Goal: Task Accomplishment & Management: Manage account settings

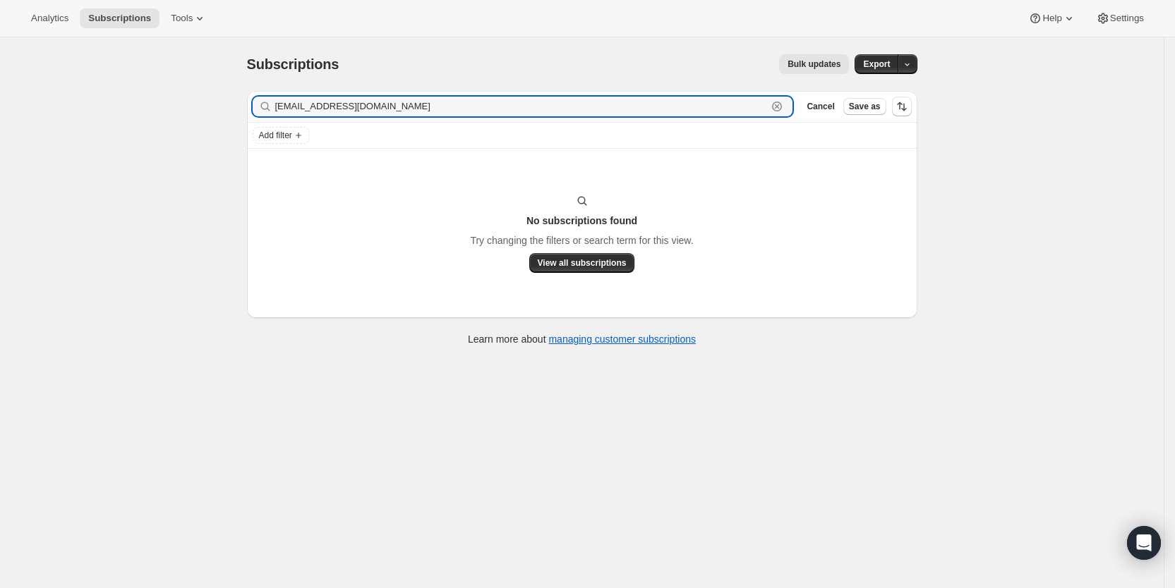
drag, startPoint x: 398, startPoint y: 107, endPoint x: 272, endPoint y: 107, distance: 125.6
click at [272, 107] on div "[EMAIL_ADDRESS][DOMAIN_NAME] Clear" at bounding box center [523, 107] width 540 height 20
paste input "aadelgiudice"
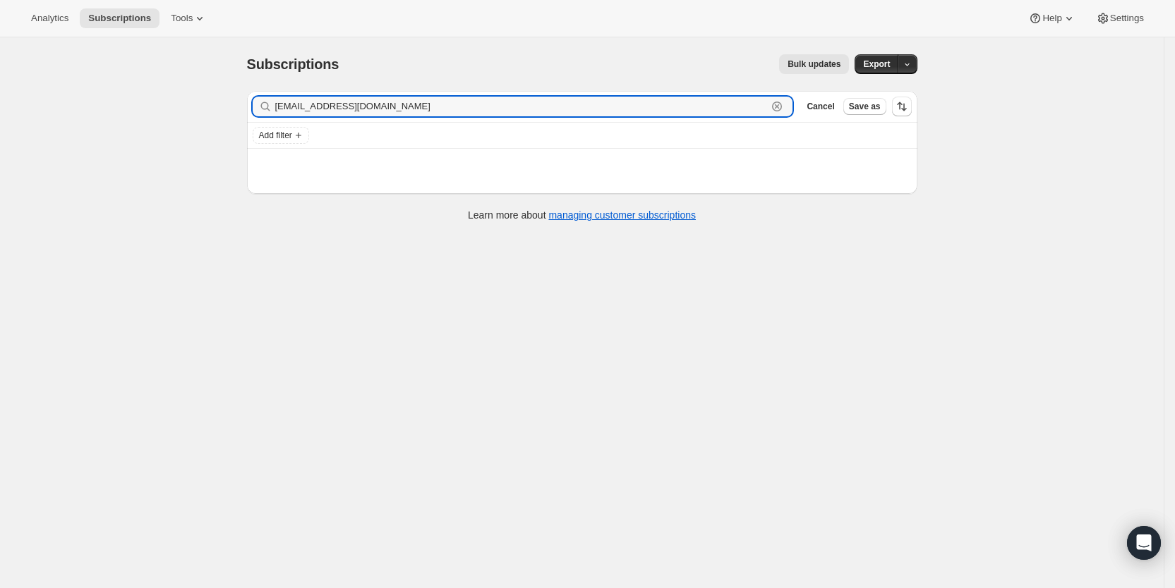
type input "[EMAIL_ADDRESS][DOMAIN_NAME]"
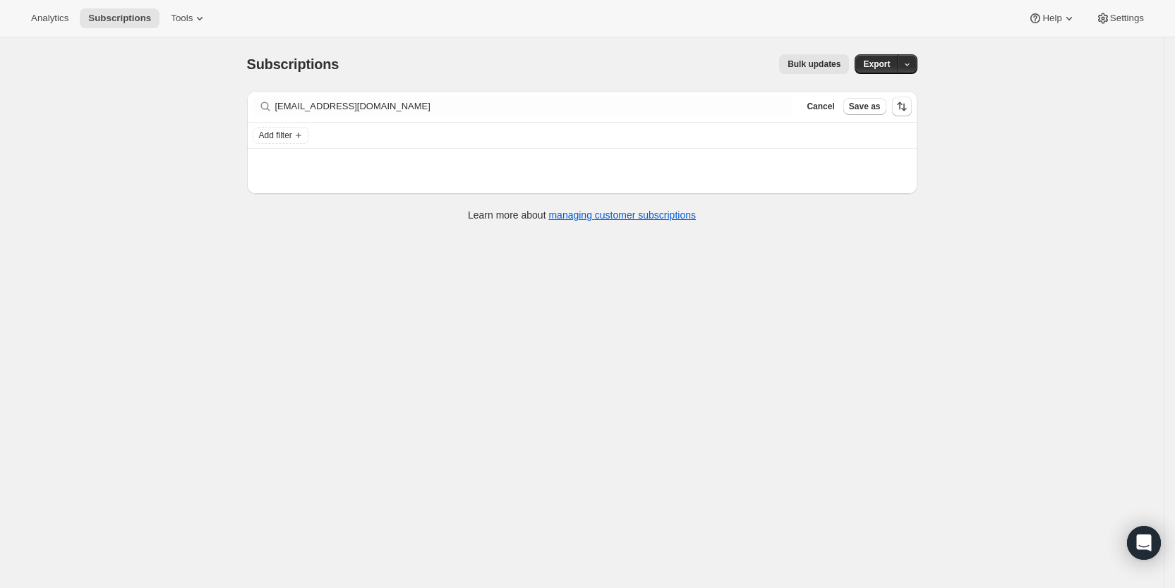
click at [270, 107] on icon at bounding box center [264, 106] width 9 height 9
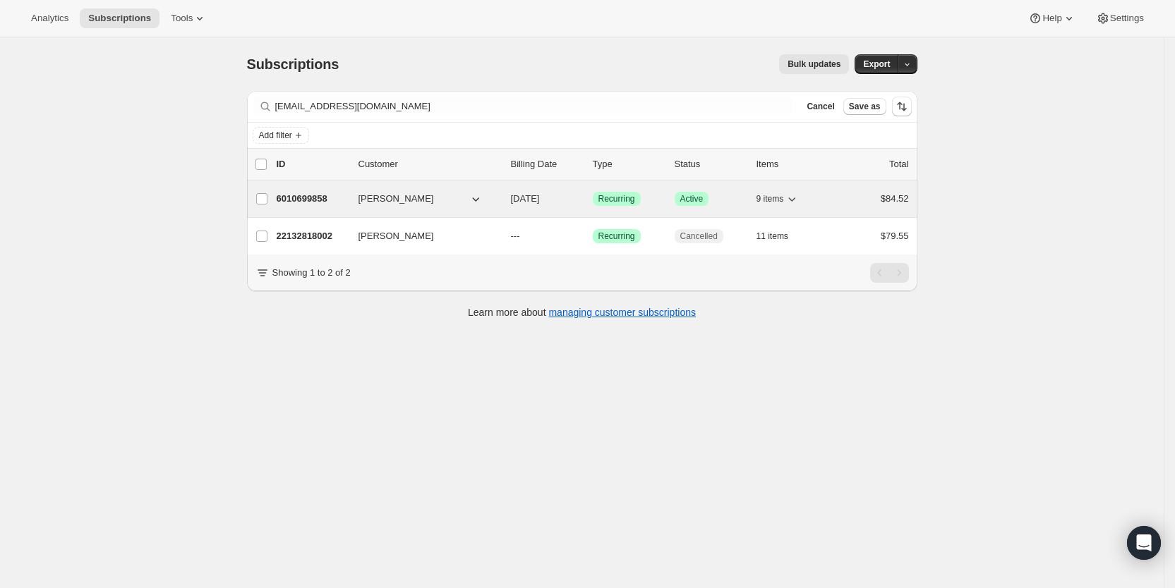
click at [533, 195] on span "[DATE]" at bounding box center [525, 198] width 29 height 11
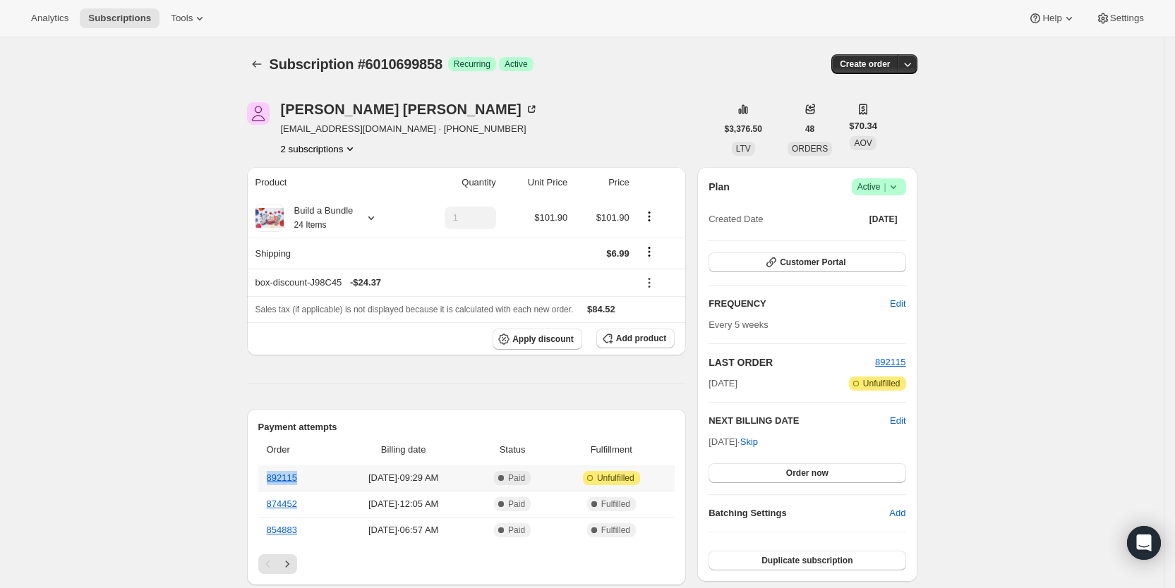
drag, startPoint x: 308, startPoint y: 479, endPoint x: 270, endPoint y: 479, distance: 38.1
click at [270, 479] on th "892115" at bounding box center [296, 478] width 76 height 25
copy link "892115"
drag, startPoint x: 119, startPoint y: 18, endPoint x: 207, endPoint y: 37, distance: 90.9
click at [120, 18] on span "Subscriptions" at bounding box center [119, 18] width 63 height 11
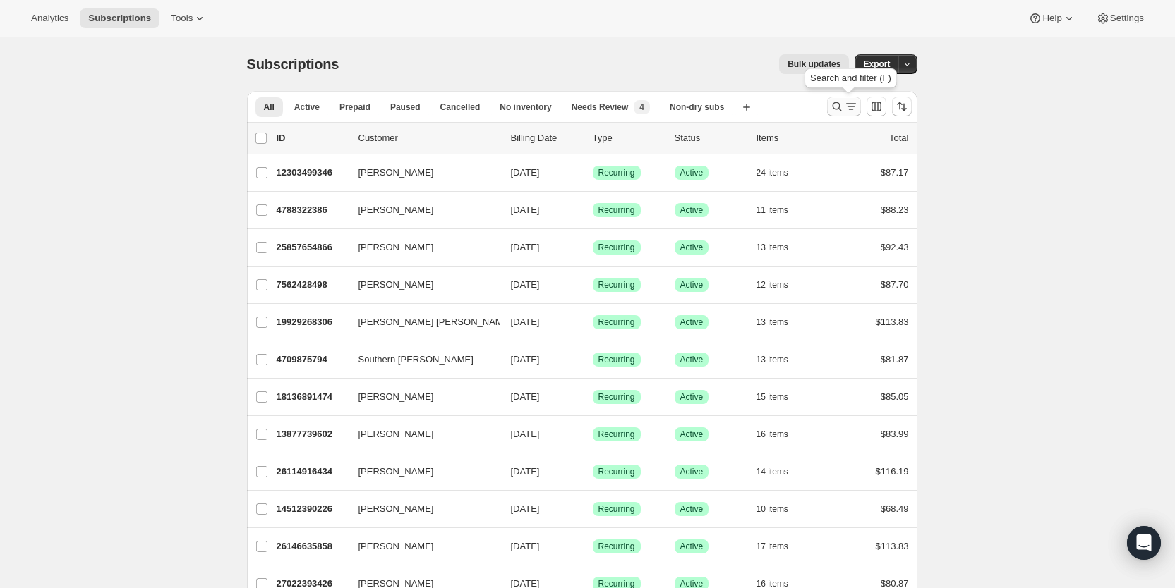
click at [844, 108] on icon "Search and filter results" at bounding box center [837, 106] width 14 height 14
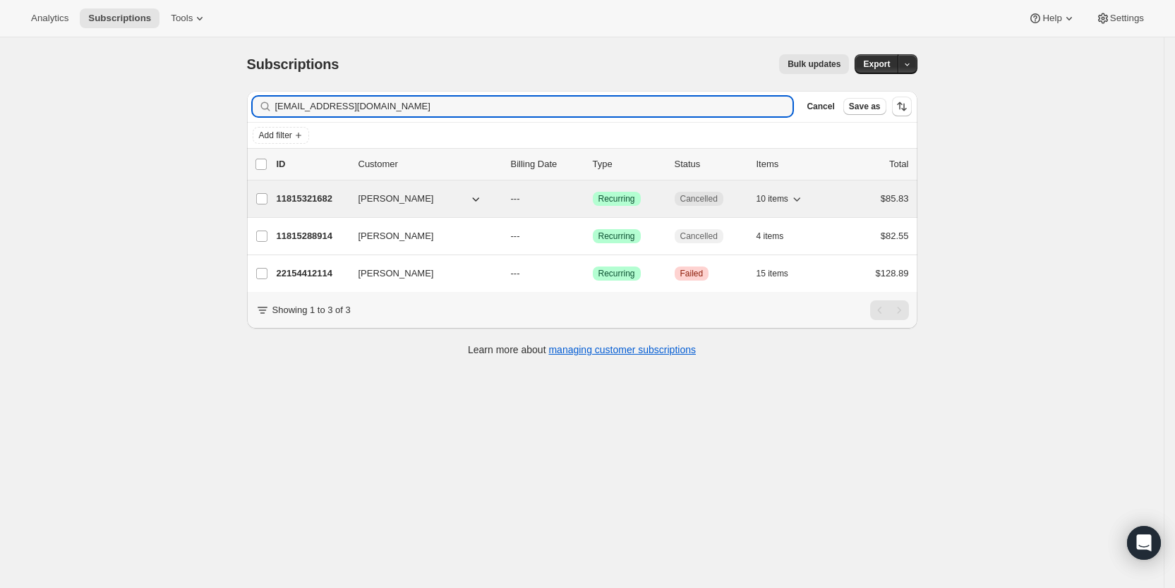
type input "[EMAIL_ADDRESS][DOMAIN_NAME]"
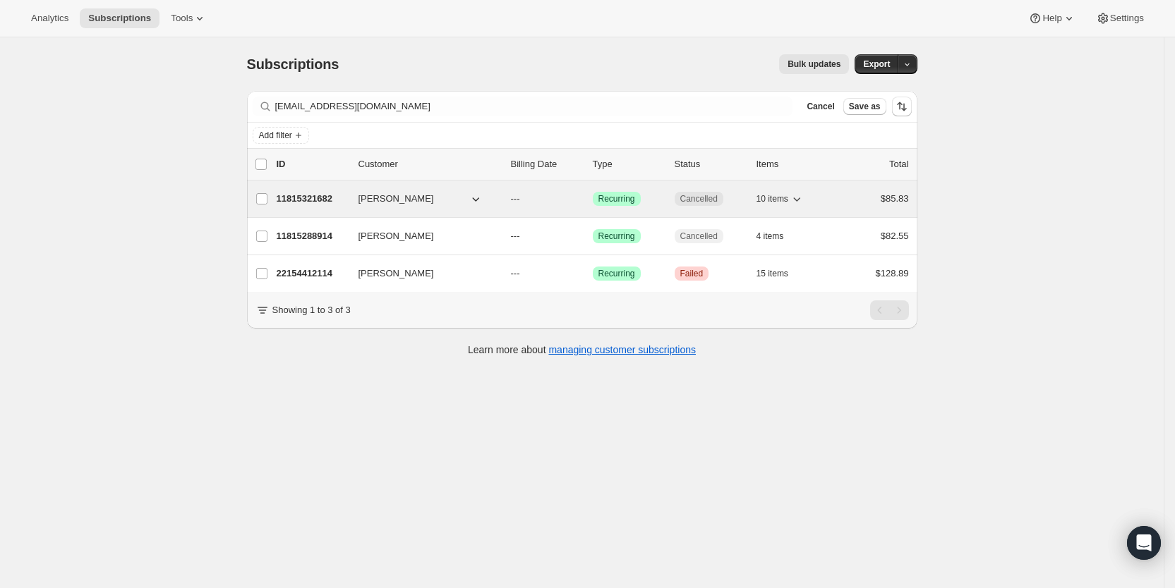
click at [529, 205] on p "---" at bounding box center [546, 199] width 71 height 14
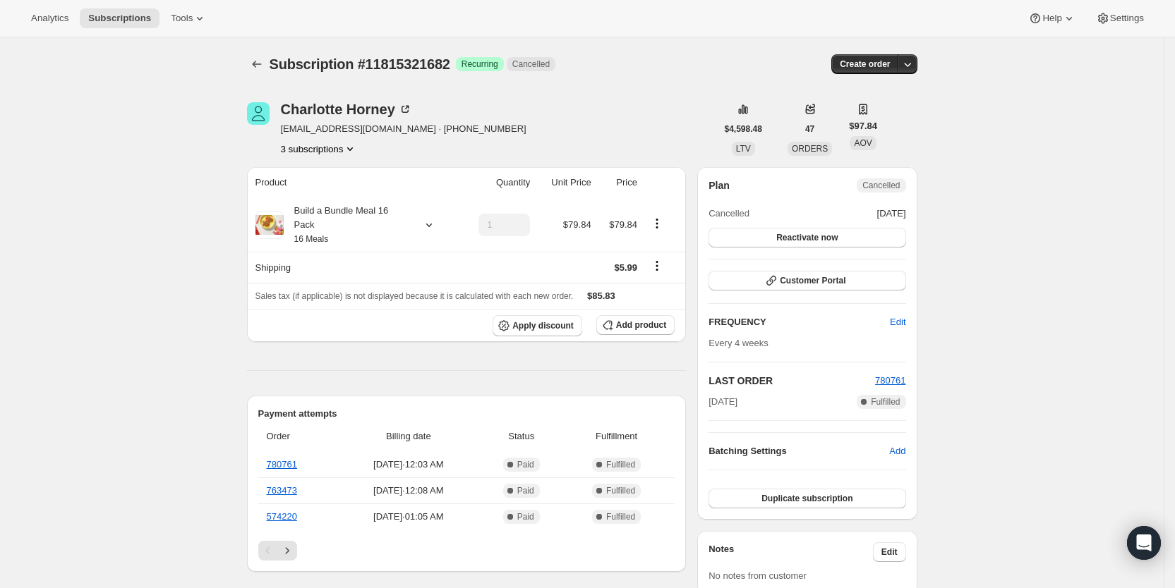
click at [352, 146] on icon "Product actions" at bounding box center [350, 149] width 14 height 14
click at [306, 215] on button "22154412114" at bounding box center [325, 223] width 107 height 23
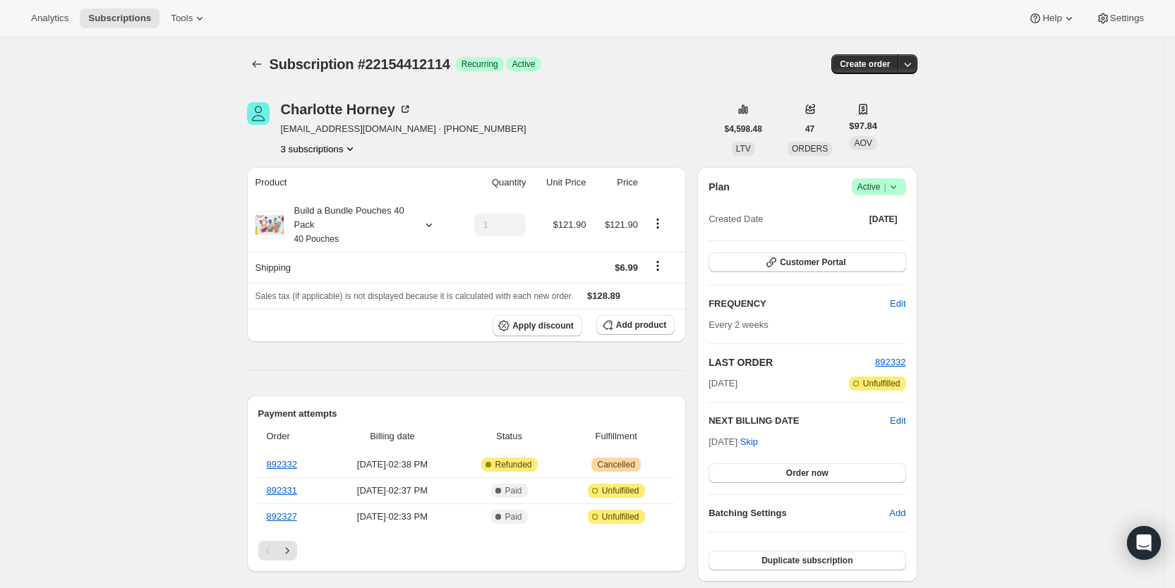
click at [357, 151] on icon "Product actions" at bounding box center [350, 149] width 14 height 14
click at [322, 167] on button "11815288914" at bounding box center [325, 175] width 107 height 23
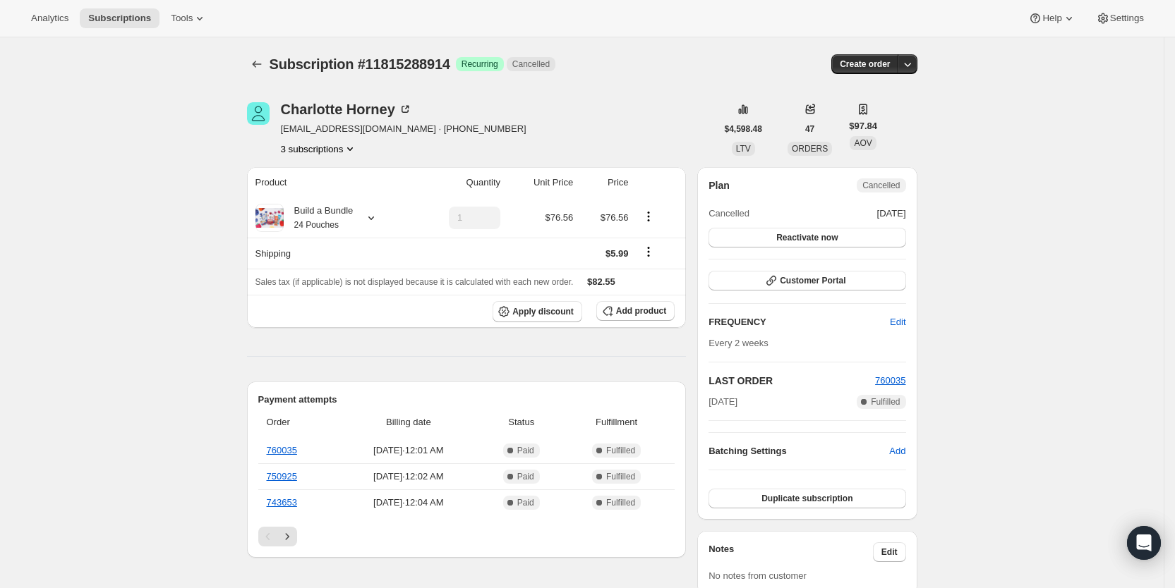
click at [349, 153] on icon "Product actions" at bounding box center [350, 149] width 14 height 14
click at [329, 190] on button "11815321682" at bounding box center [325, 199] width 107 height 23
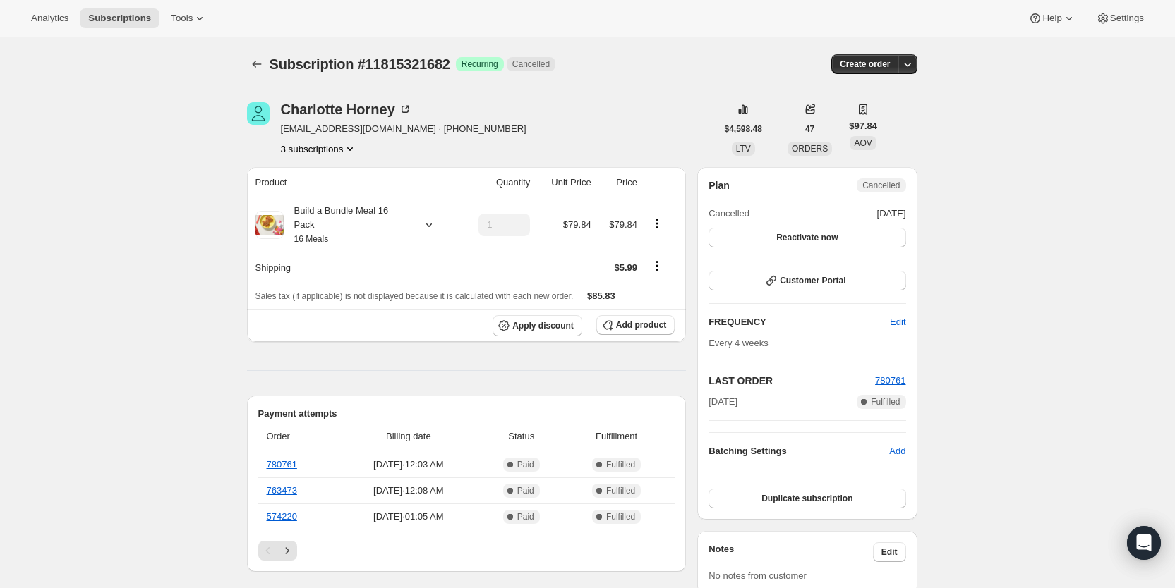
click at [353, 150] on icon "Product actions" at bounding box center [350, 149] width 14 height 14
click at [333, 217] on span "22154412114" at bounding box center [325, 224] width 98 height 14
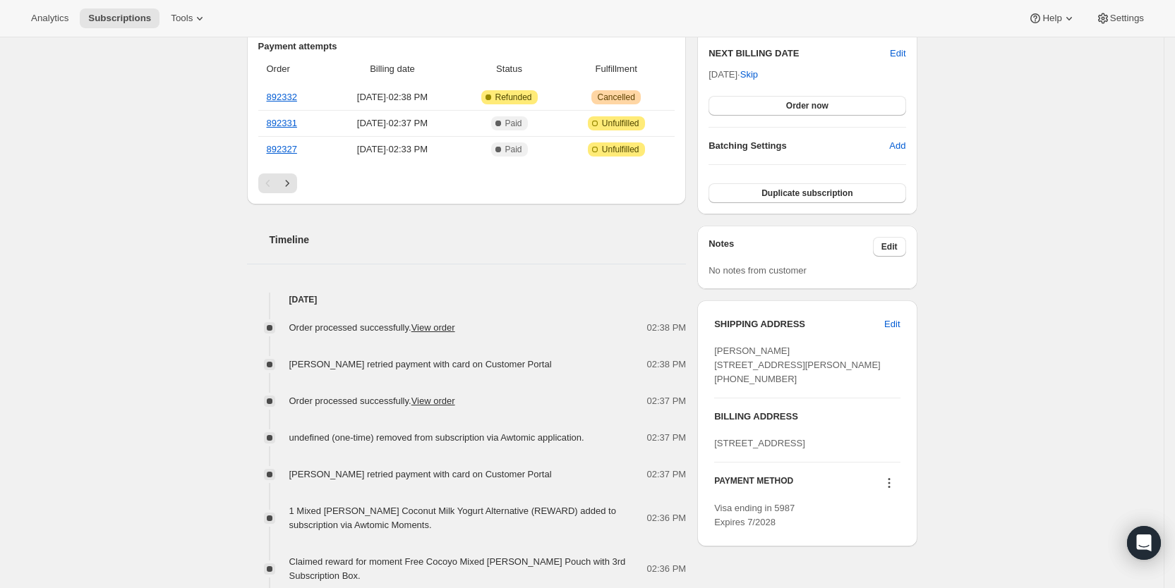
scroll to position [302, 0]
